Goal: Check status: Check status

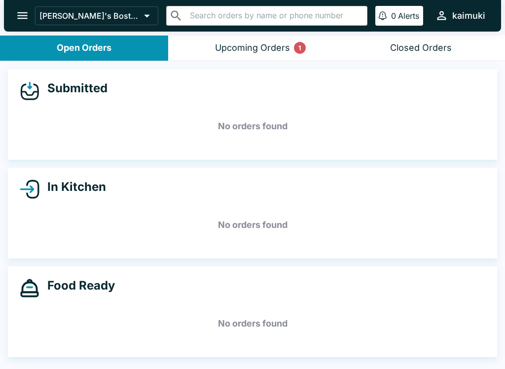
click at [290, 49] on button "Upcoming Orders 1" at bounding box center [252, 48] width 168 height 25
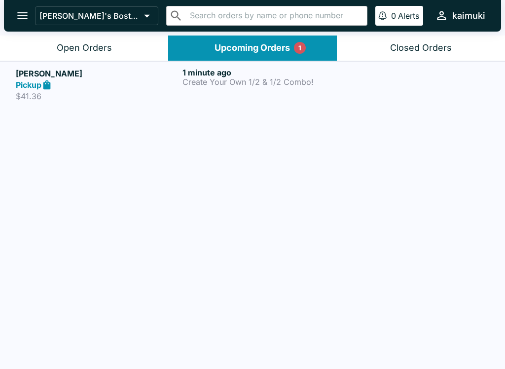
click at [147, 94] on p "$41.36" at bounding box center [97, 96] width 163 height 10
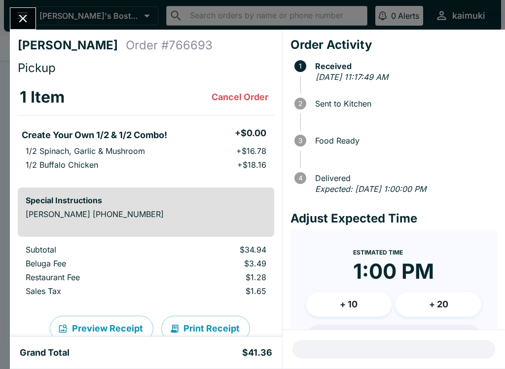
click at [23, 27] on button "Close" at bounding box center [22, 18] width 25 height 21
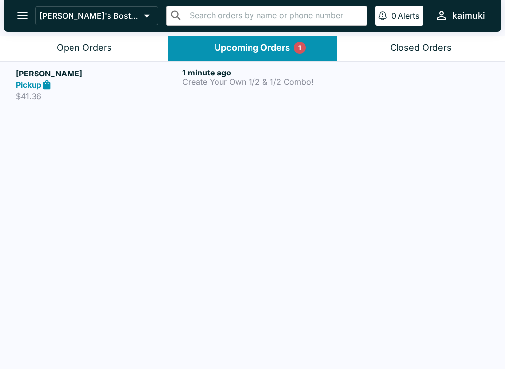
click at [130, 86] on div "Pickup" at bounding box center [97, 84] width 163 height 11
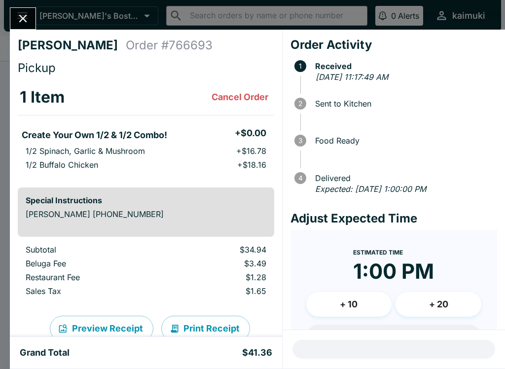
click at [28, 21] on icon "Close" at bounding box center [22, 18] width 13 height 13
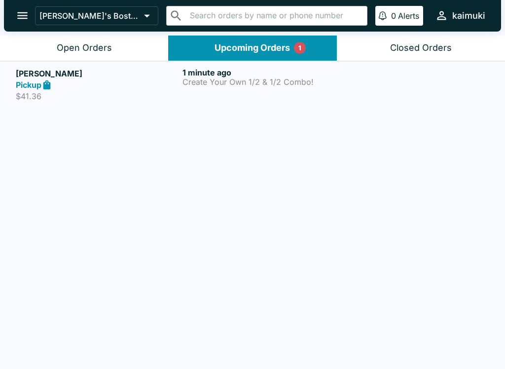
click at [77, 52] on div "Open Orders" at bounding box center [84, 47] width 55 height 11
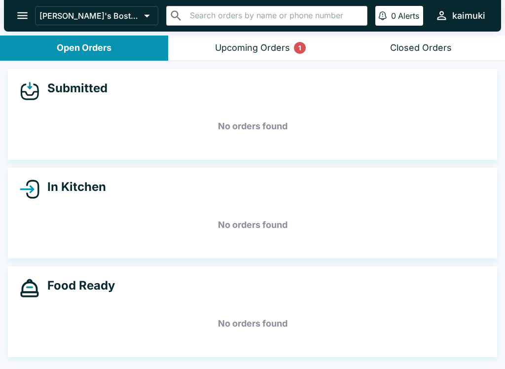
scroll to position [1, 0]
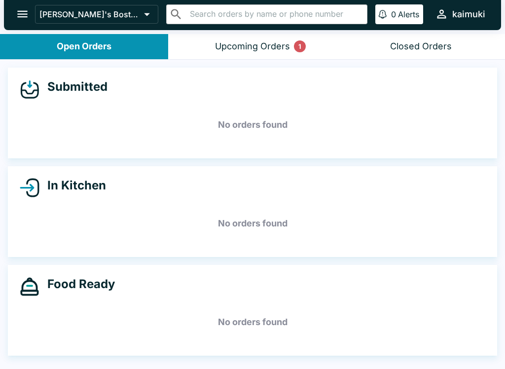
click at [264, 57] on button "Upcoming Orders 1" at bounding box center [252, 46] width 168 height 25
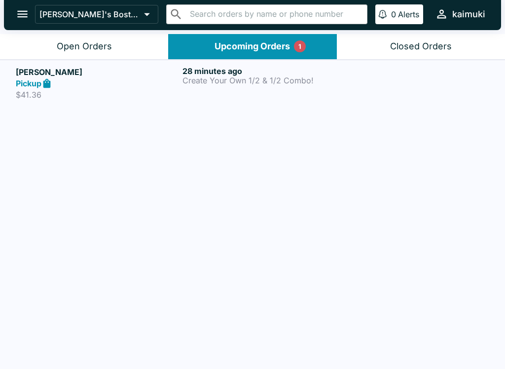
click at [256, 86] on div "28 minutes ago Create Your Own 1/2 & 1/2 Combo!" at bounding box center [264, 83] width 163 height 34
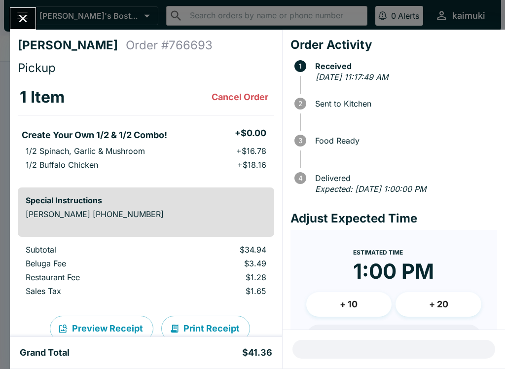
click at [28, 23] on icon "Close" at bounding box center [22, 18] width 13 height 13
